Goal: Check status

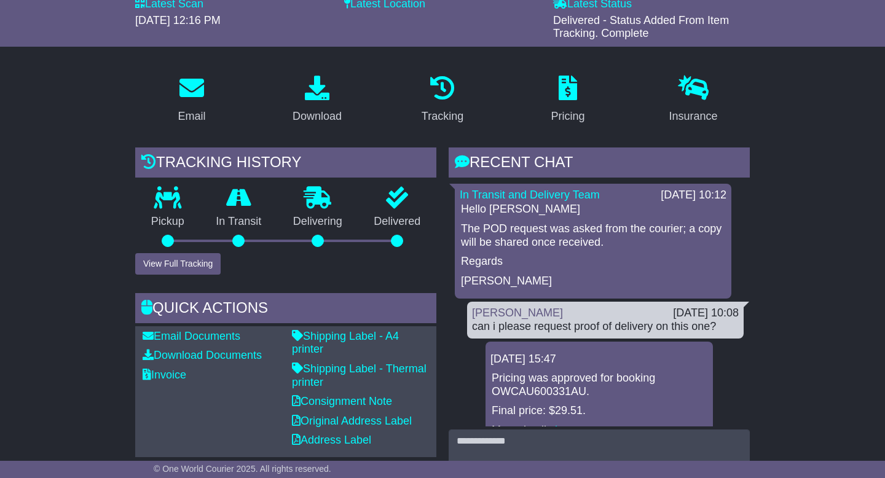
scroll to position [151, 0]
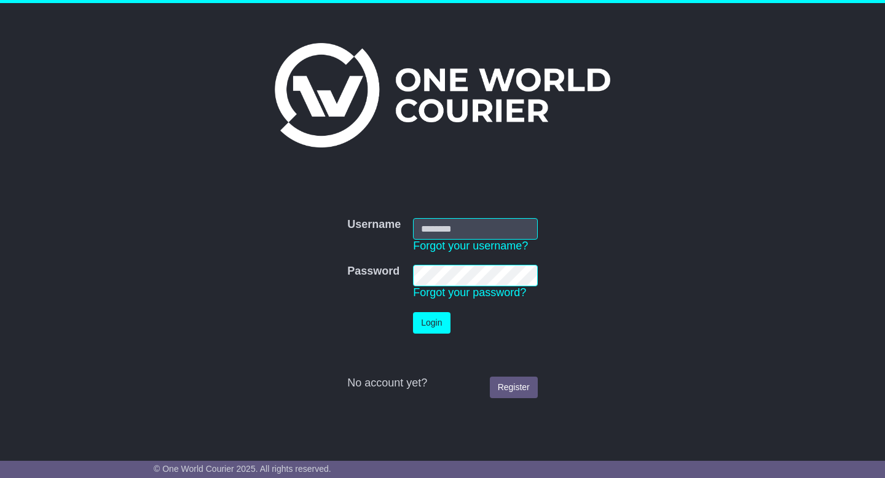
type input "**********"
click at [425, 332] on button "Login" at bounding box center [431, 323] width 37 height 22
